Goal: Browse casually

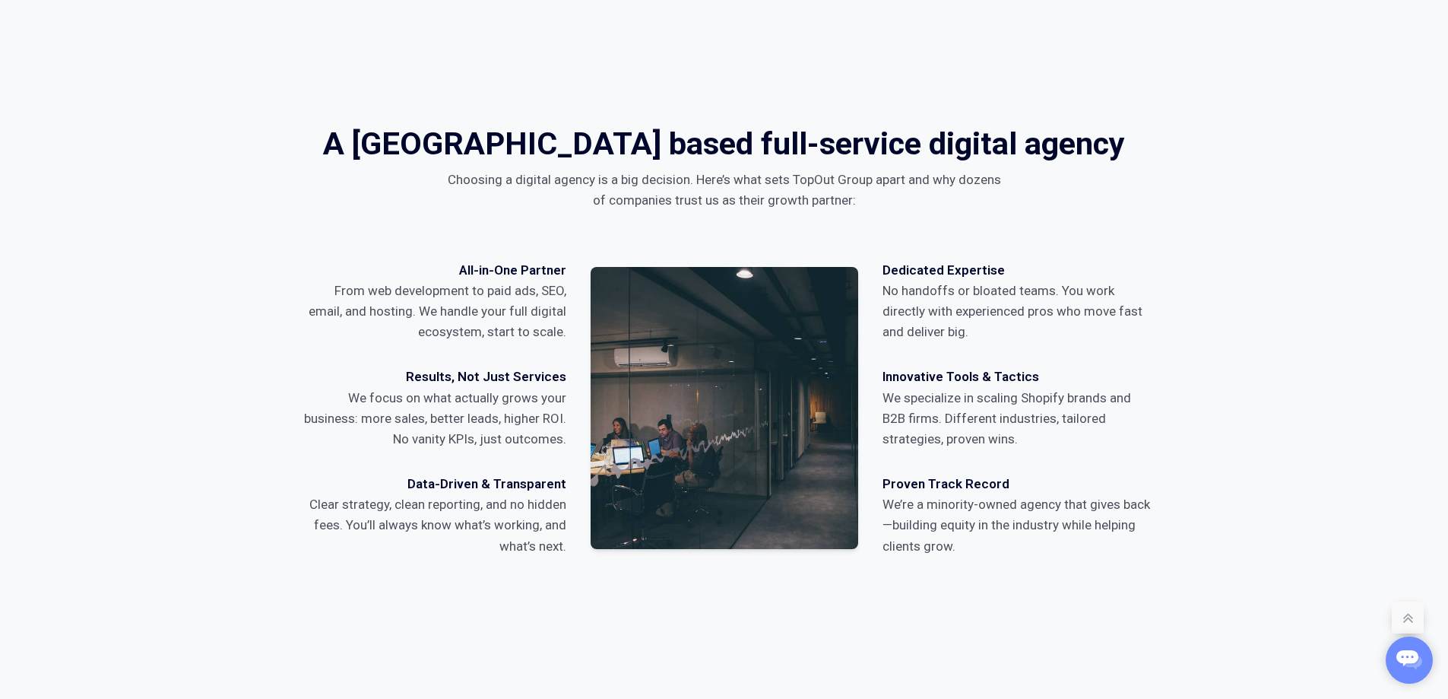
scroll to position [7044, 0]
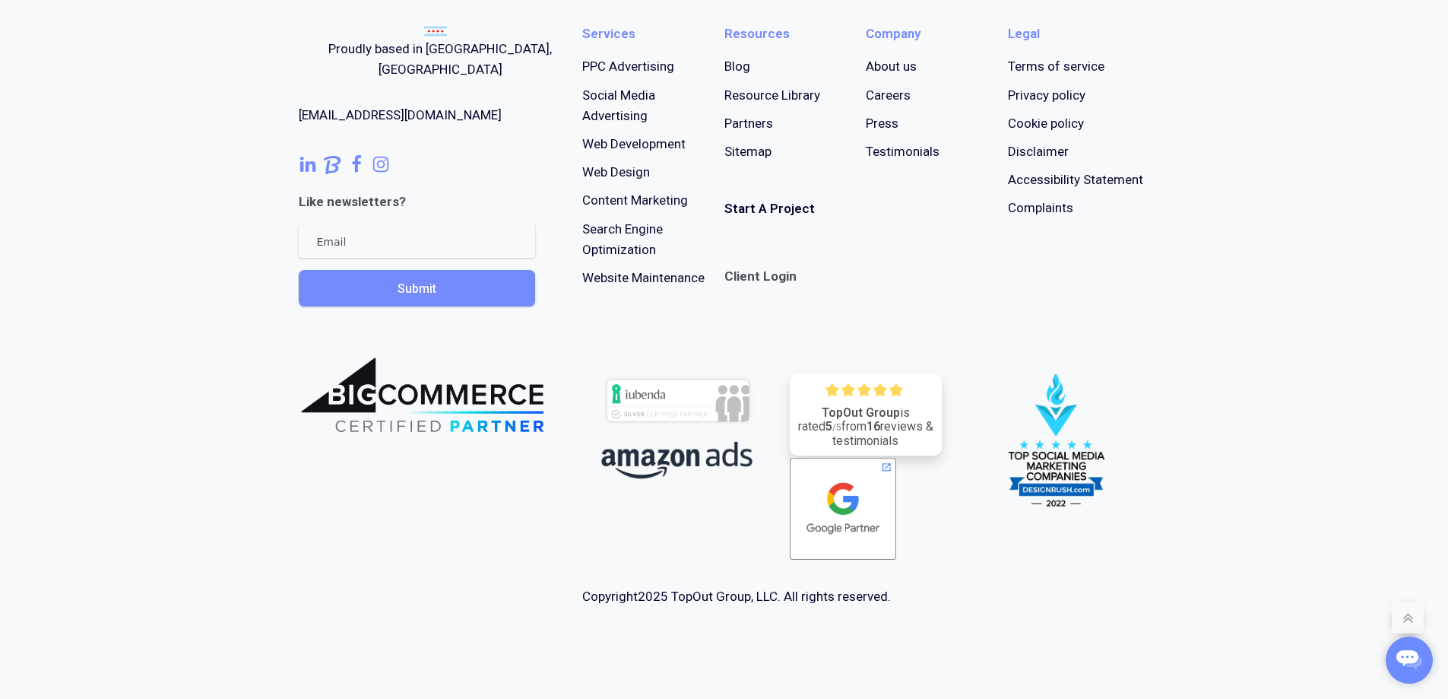
click at [677, 595] on div "Copyright 2025 TopOut Group, LLC. All rights reserved." at bounding box center [736, 596] width 309 height 21
click at [777, 592] on div "Copyright 2025 TopOut Group, LLC. All rights reserved." at bounding box center [736, 596] width 309 height 21
click at [750, 598] on div "Copyright 2025 TopOut Group, LLC. All rights reserved." at bounding box center [736, 596] width 309 height 21
click at [760, 595] on div "Copyright 2025 TopOut Group, LLC. All rights reserved." at bounding box center [736, 596] width 309 height 21
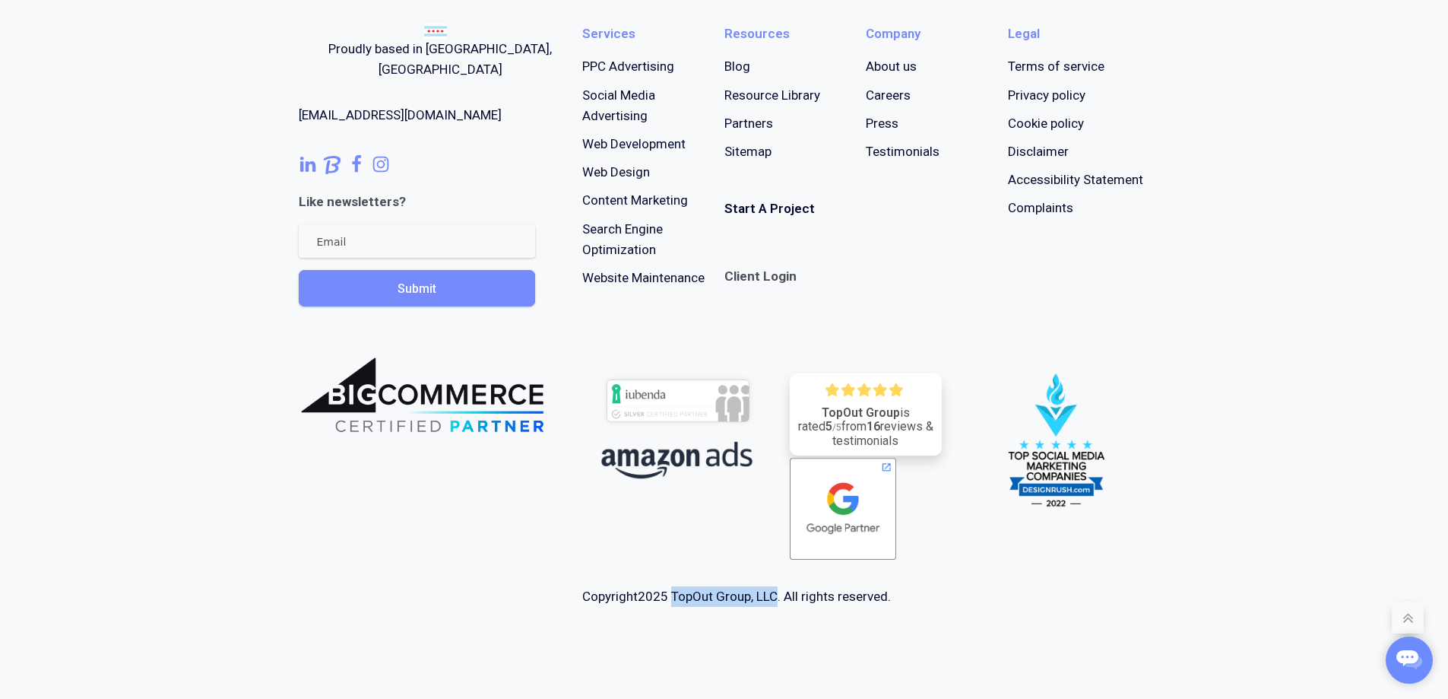
copy div "TopOut Group, LLC"
click at [702, 598] on div "Copyright 2025 TopOut Group, LLC. All rights reserved." at bounding box center [736, 596] width 309 height 21
click at [712, 595] on div "Copyright 2025 TopOut Group, LLC. All rights reserved." at bounding box center [736, 596] width 309 height 21
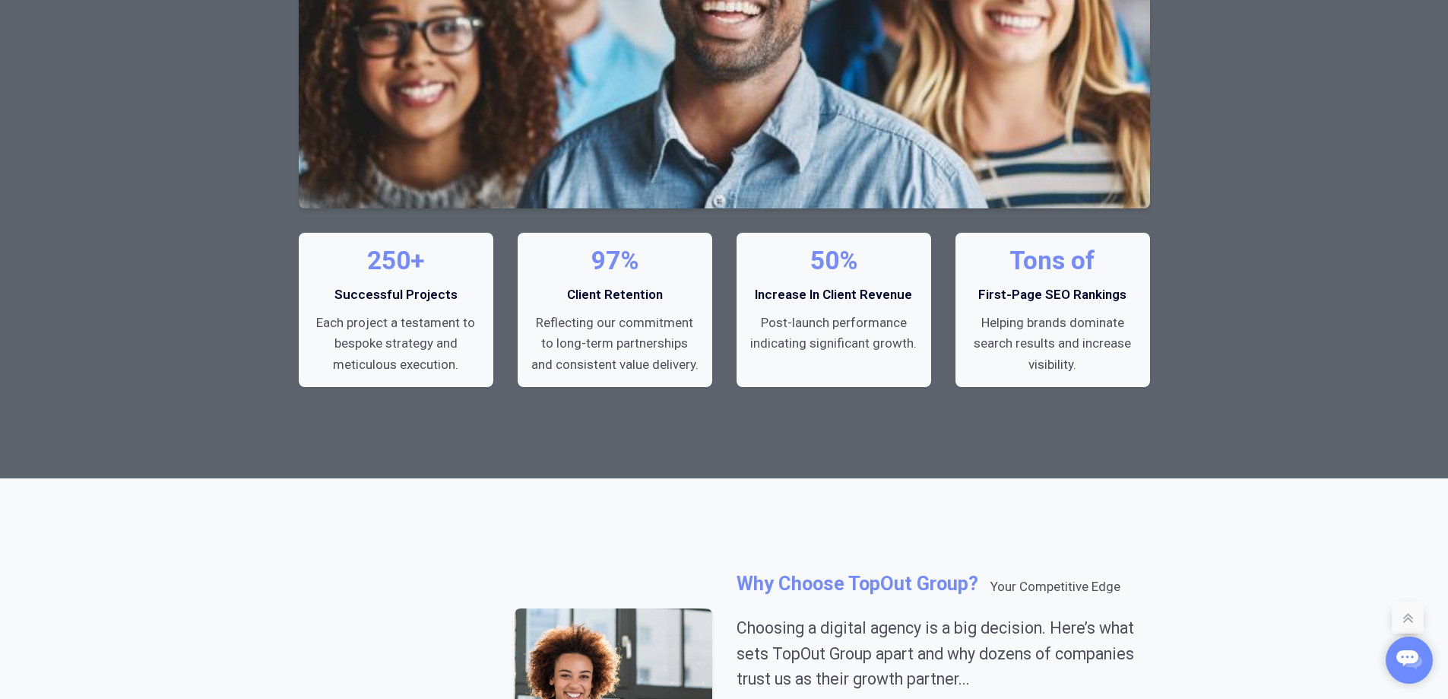
scroll to position [0, 0]
